Goal: Information Seeking & Learning: Learn about a topic

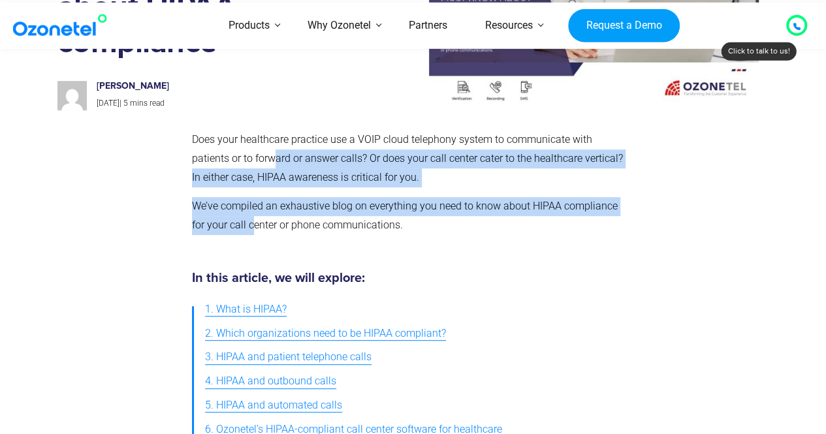
drag, startPoint x: 232, startPoint y: 159, endPoint x: 238, endPoint y: 238, distance: 79.8
click at [238, 238] on div "Does your healthcare practice use a VOIP cloud telephony system to communicate …" at bounding box center [410, 188] width 437 height 115
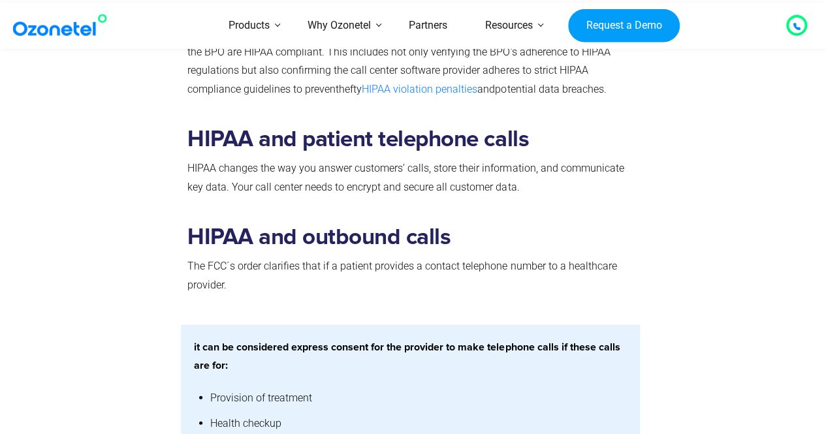
scroll to position [1240, 0]
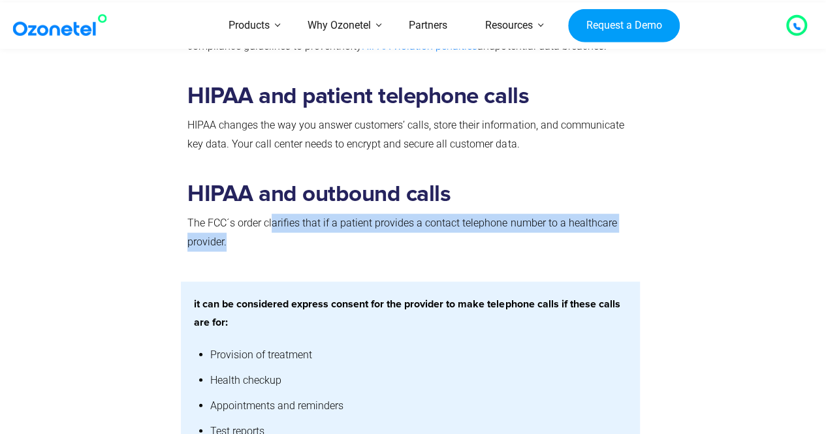
drag, startPoint x: 274, startPoint y: 225, endPoint x: 290, endPoint y: 238, distance: 20.0
click at [290, 238] on p "The FCC´s order clarifies that if a patient provides a contact telephone number…" at bounding box center [410, 233] width 446 height 38
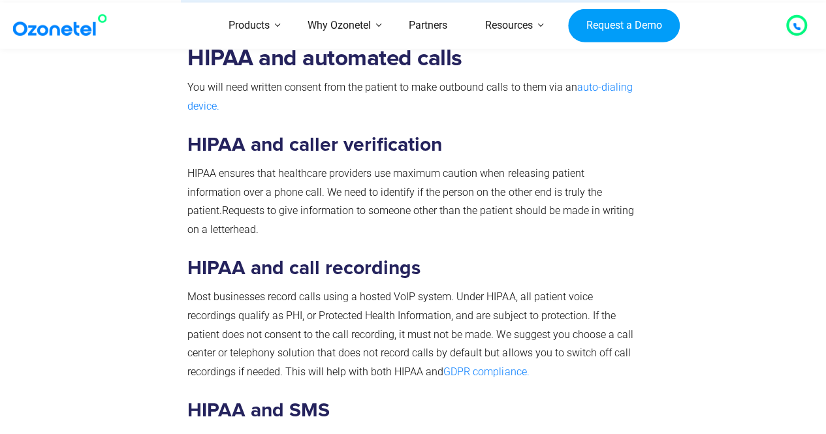
scroll to position [2154, 0]
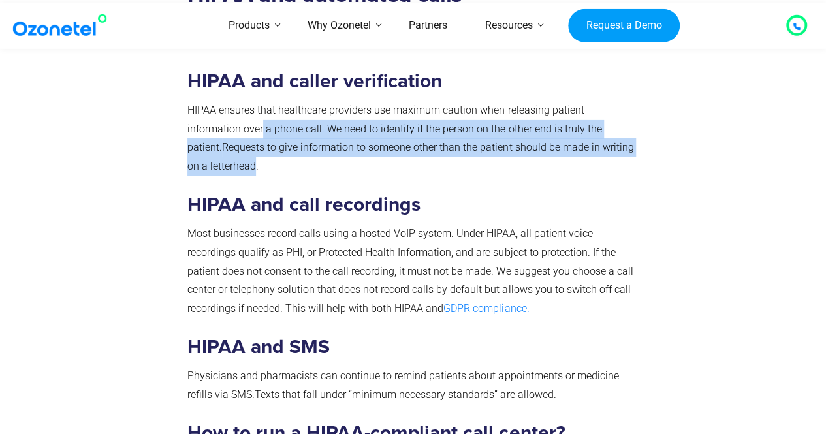
drag, startPoint x: 261, startPoint y: 133, endPoint x: 255, endPoint y: 173, distance: 40.2
click at [255, 173] on p "HIPAA ensures that healthcare providers use maximum caution when releasing pati…" at bounding box center [410, 138] width 446 height 75
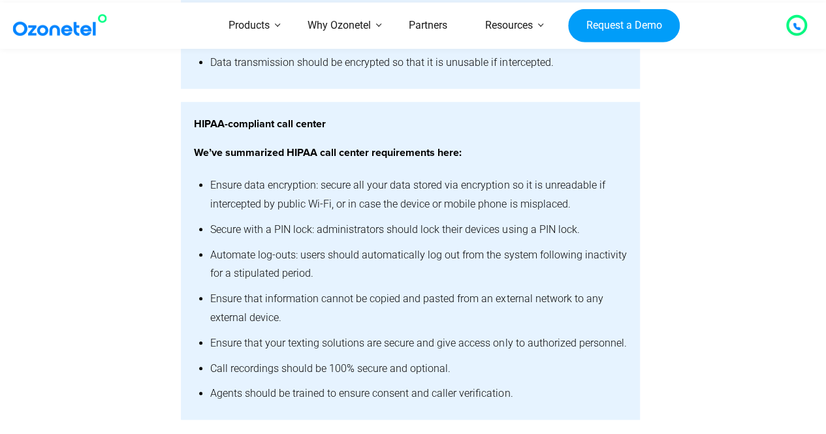
scroll to position [3068, 0]
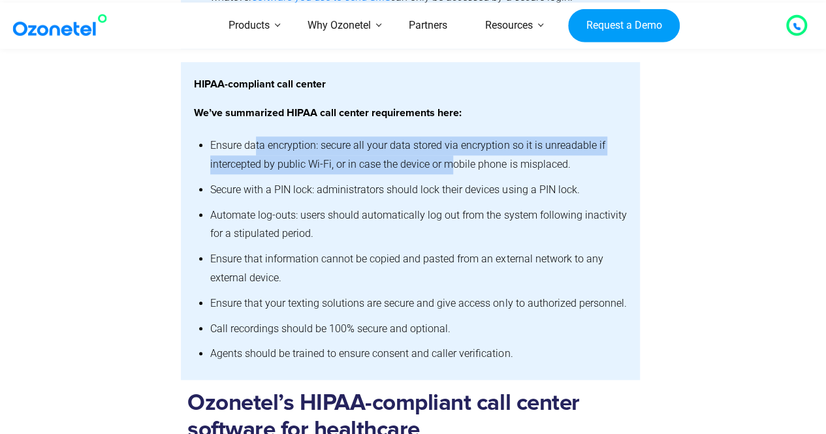
drag, startPoint x: 253, startPoint y: 160, endPoint x: 448, endPoint y: 180, distance: 195.6
click at [448, 178] on li "Ensure data encryption: secure all your data stored via encryption so it is unr…" at bounding box center [418, 155] width 416 height 44
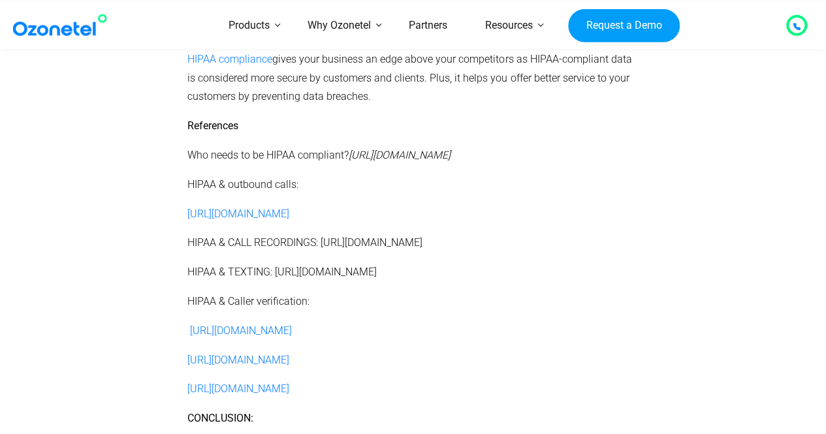
scroll to position [3851, 0]
